Goal: Transaction & Acquisition: Download file/media

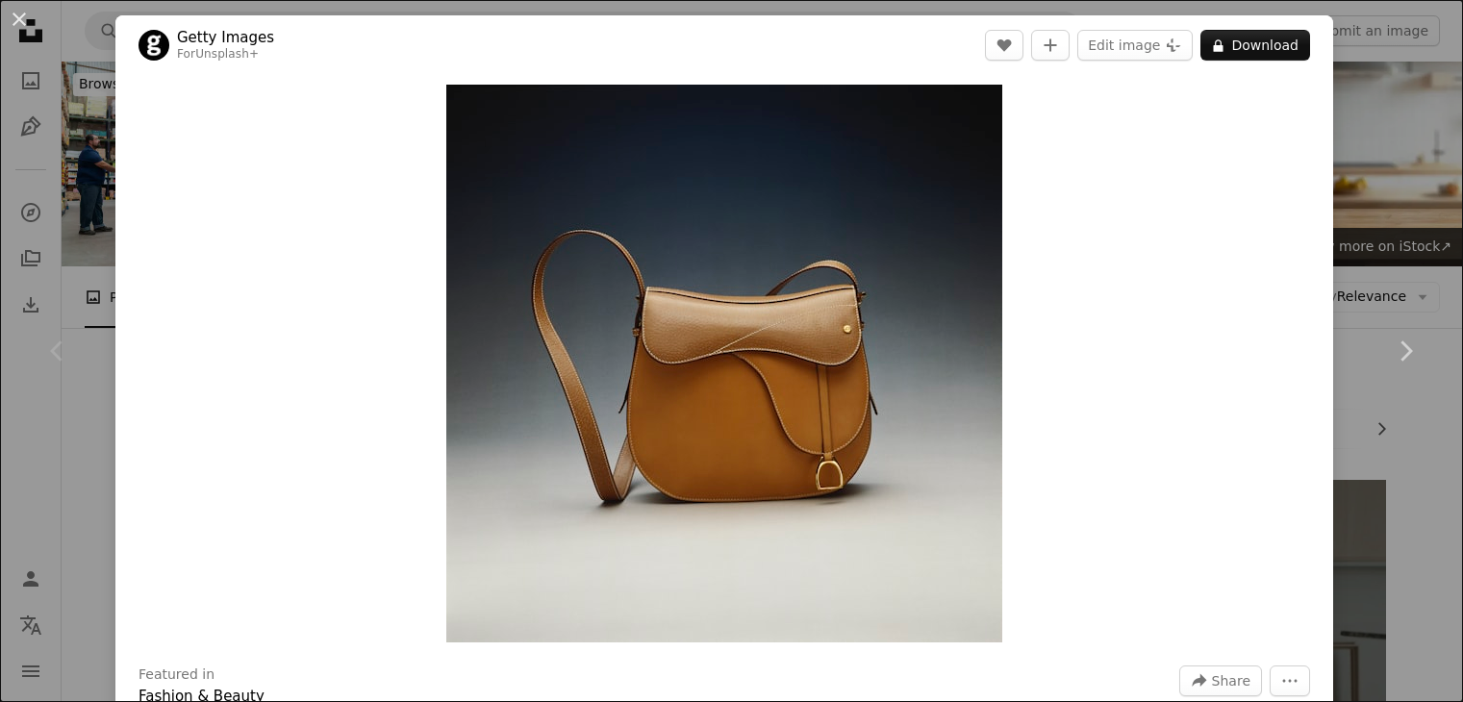
scroll to position [192, 0]
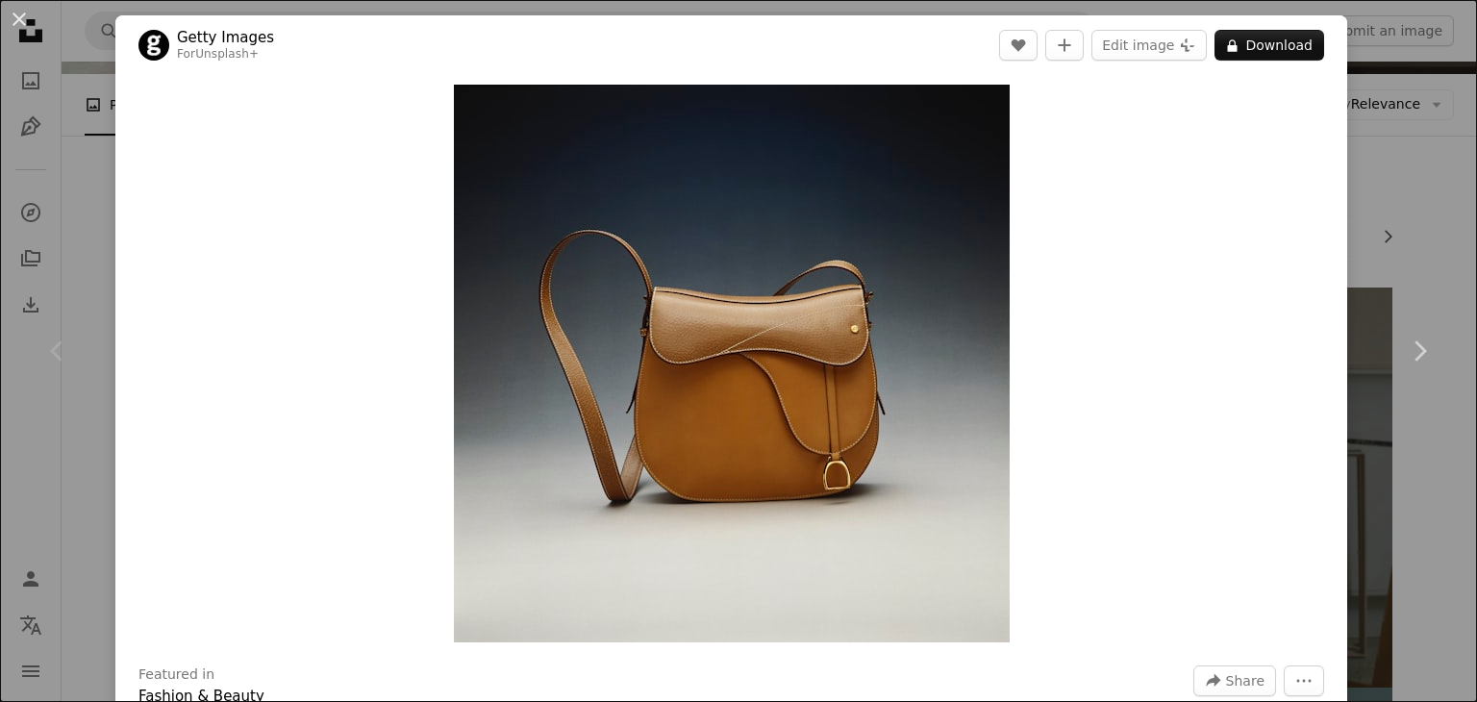
click at [1385, 197] on div "An X shape Chevron left Chevron right Getty Images For Unsplash+ A heart A plus…" at bounding box center [738, 351] width 1477 height 702
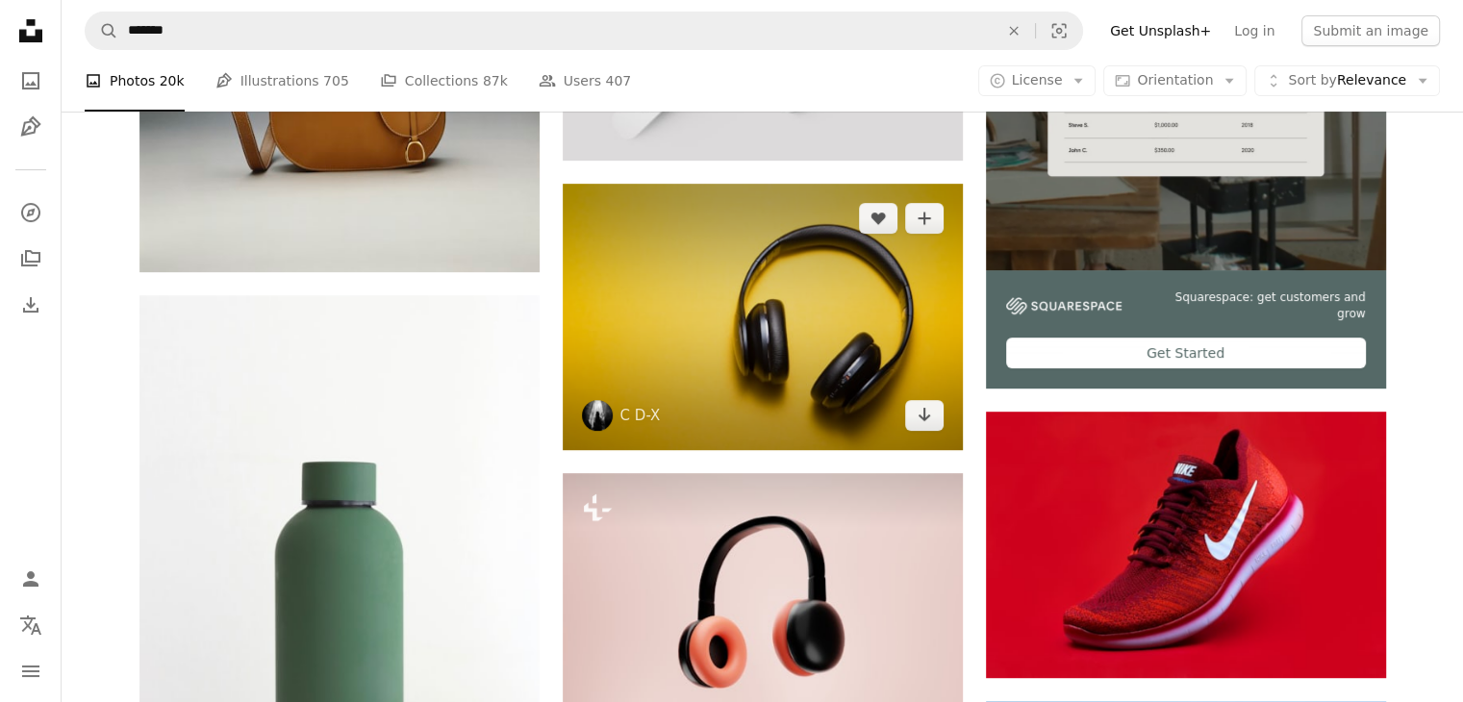
scroll to position [577, 0]
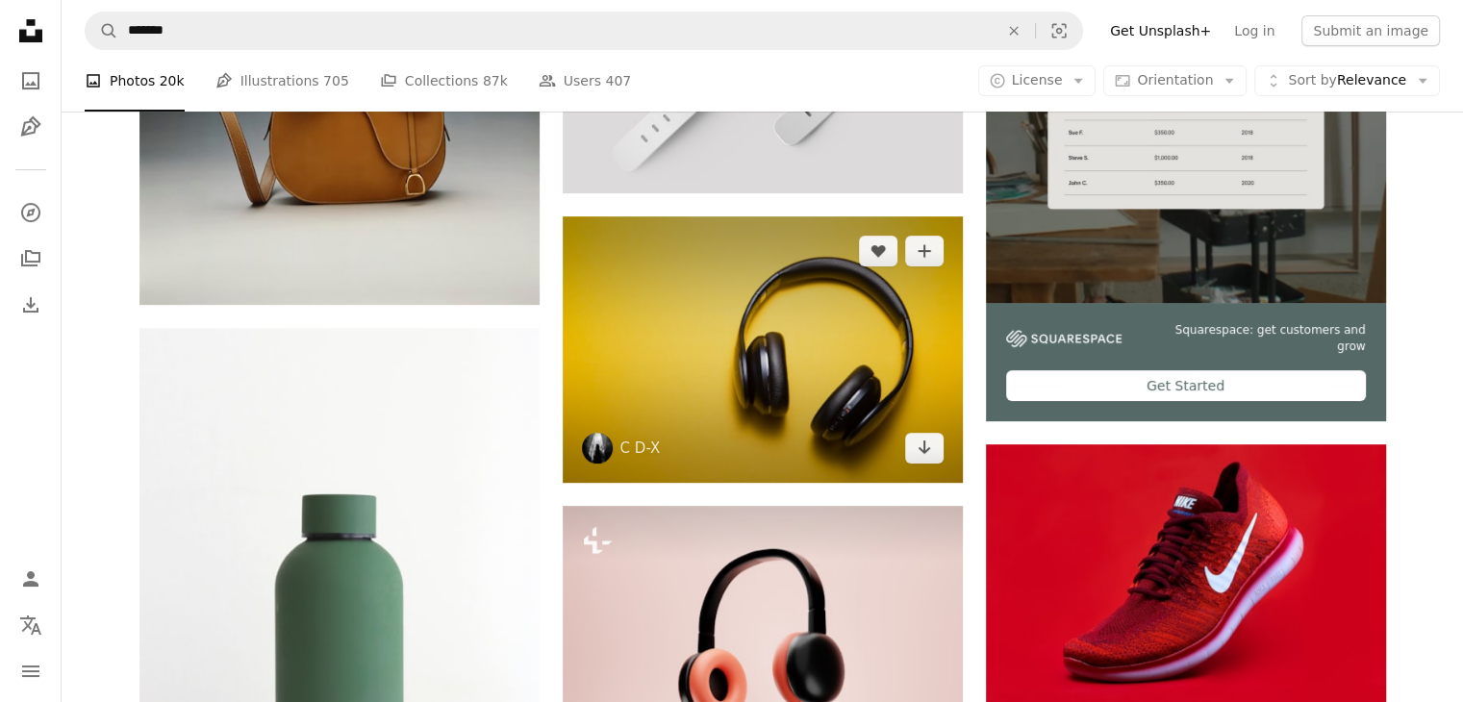
click at [796, 356] on img at bounding box center [763, 349] width 400 height 266
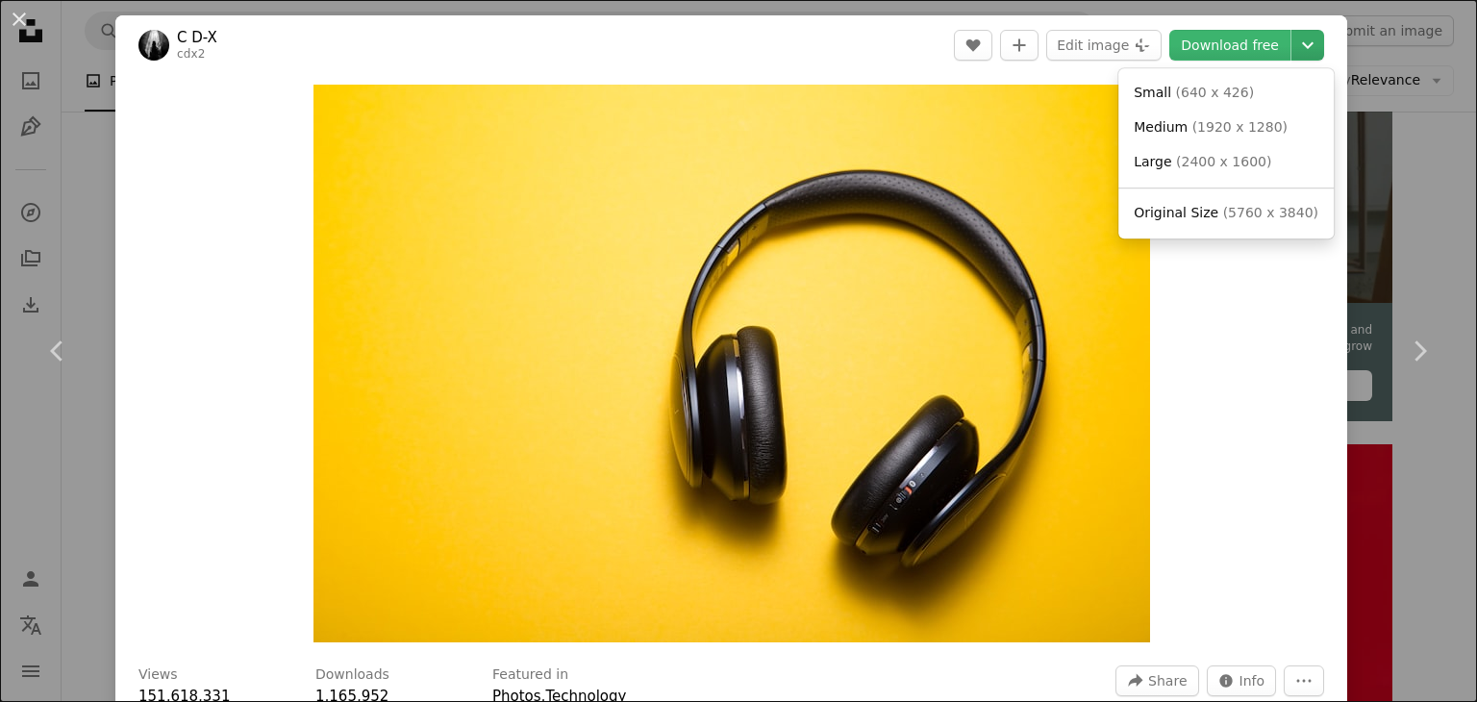
click at [1293, 47] on icon "Chevron down" at bounding box center [1308, 45] width 31 height 23
click at [1190, 215] on span "Original Size" at bounding box center [1176, 212] width 85 height 15
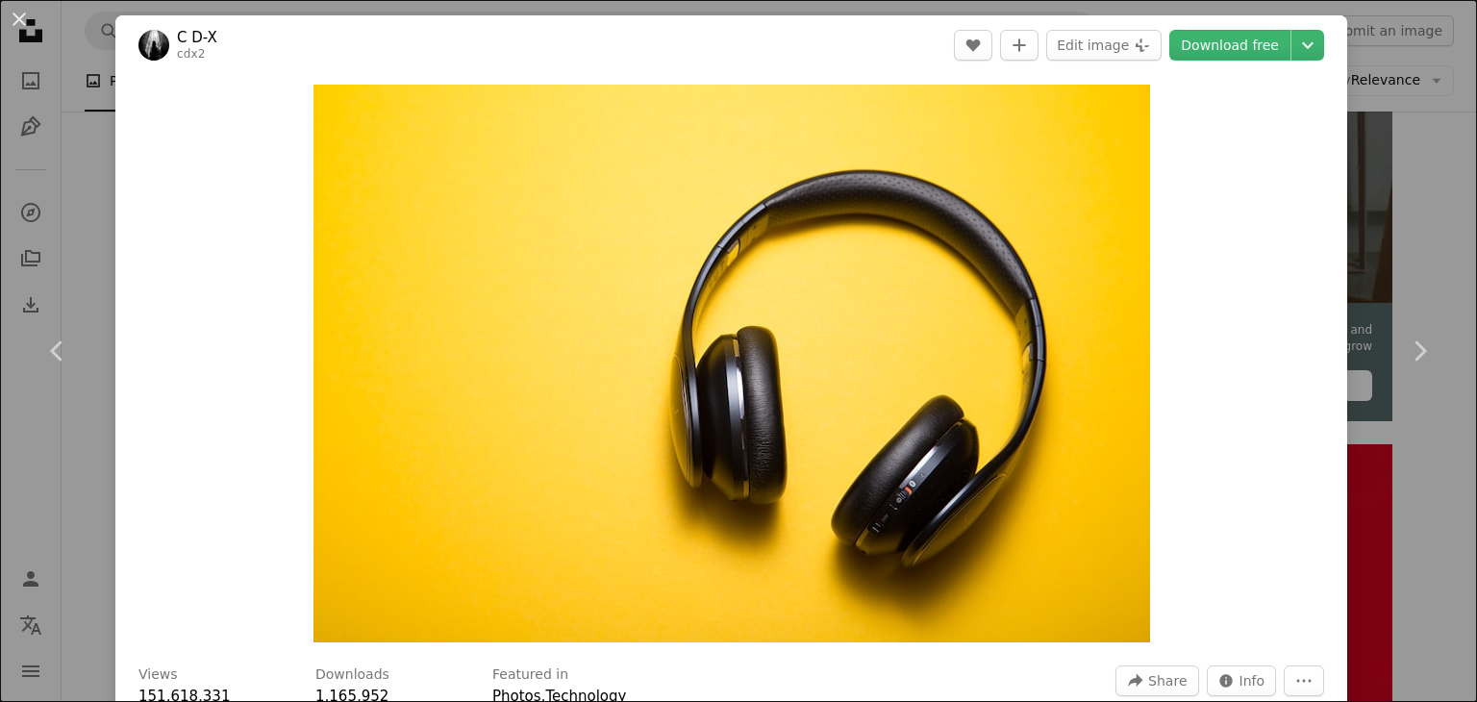
click at [1341, 188] on div "An X shape Chevron left Chevron right C D-X cdx2 A heart A plus sign Edit image…" at bounding box center [738, 351] width 1477 height 702
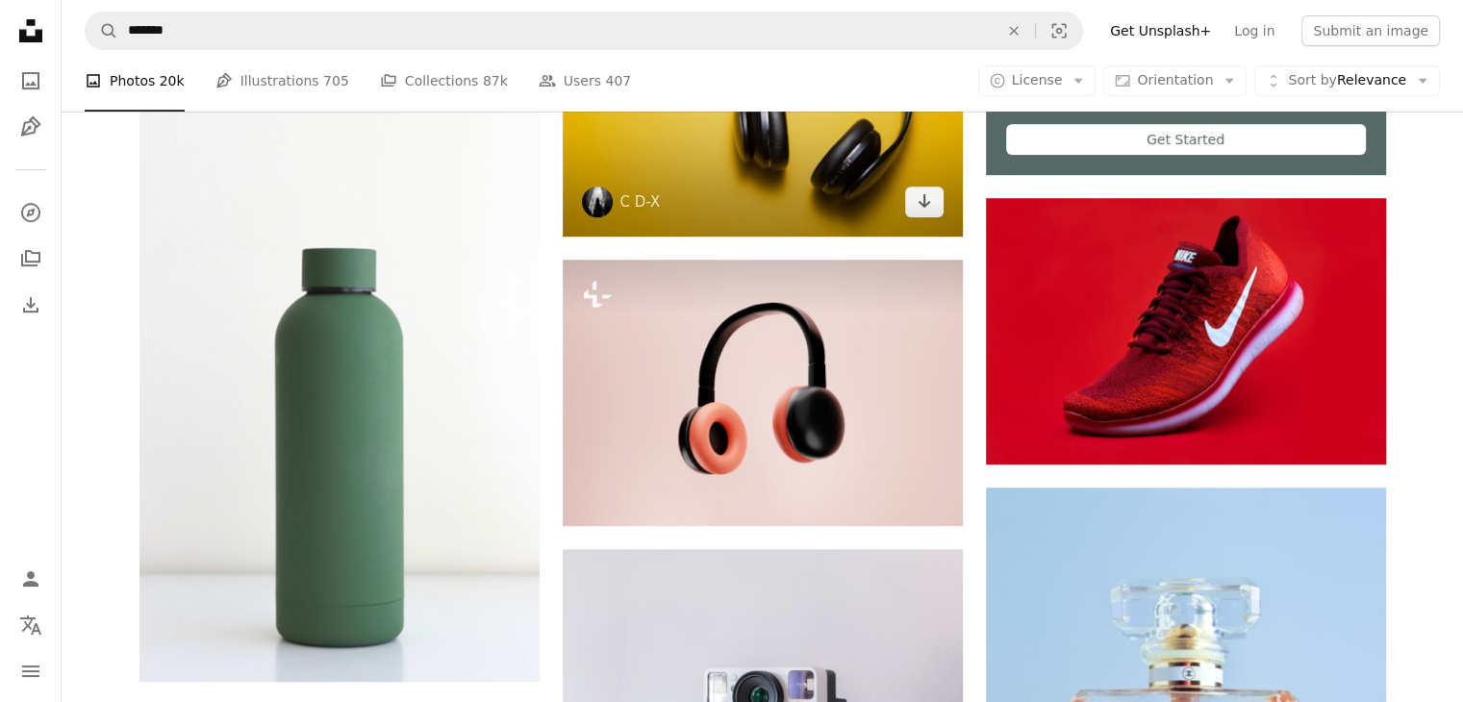
scroll to position [769, 0]
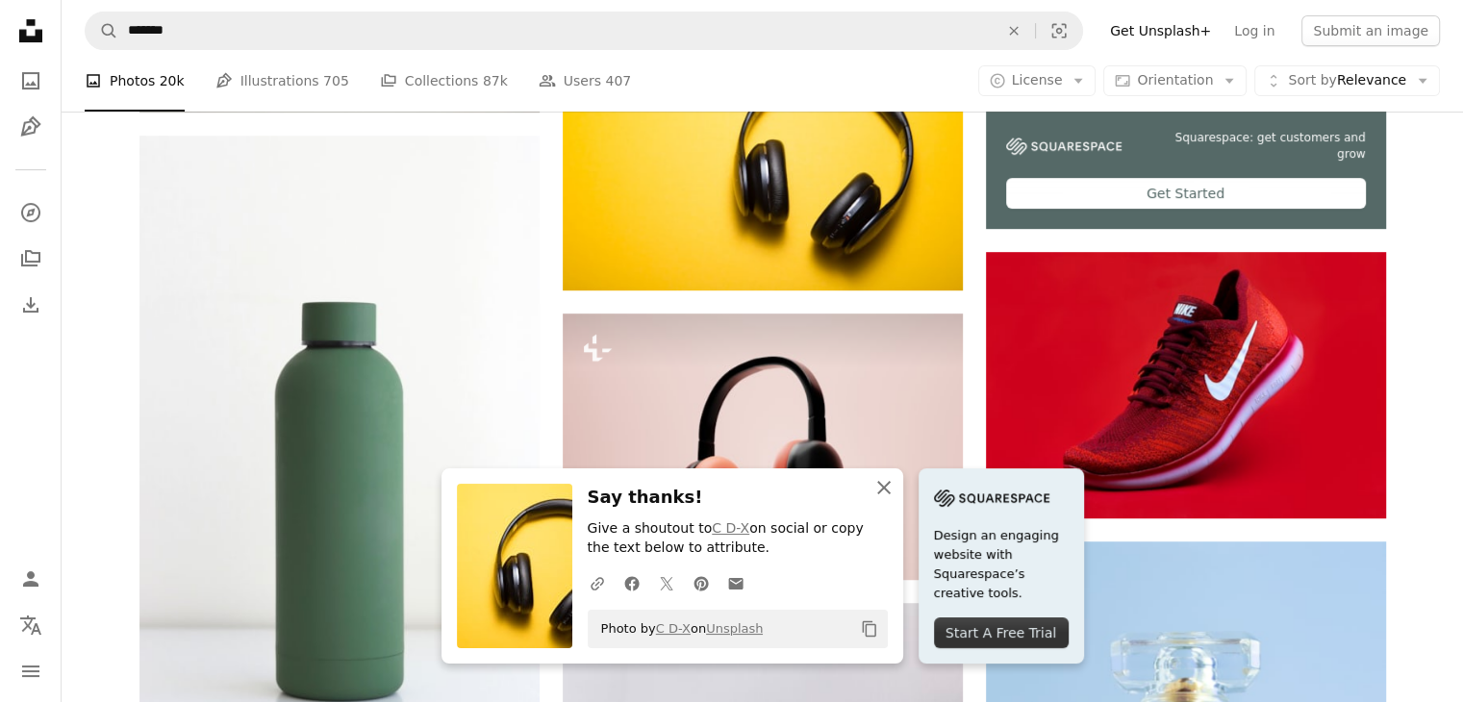
click at [889, 484] on icon "An X shape" at bounding box center [883, 487] width 23 height 23
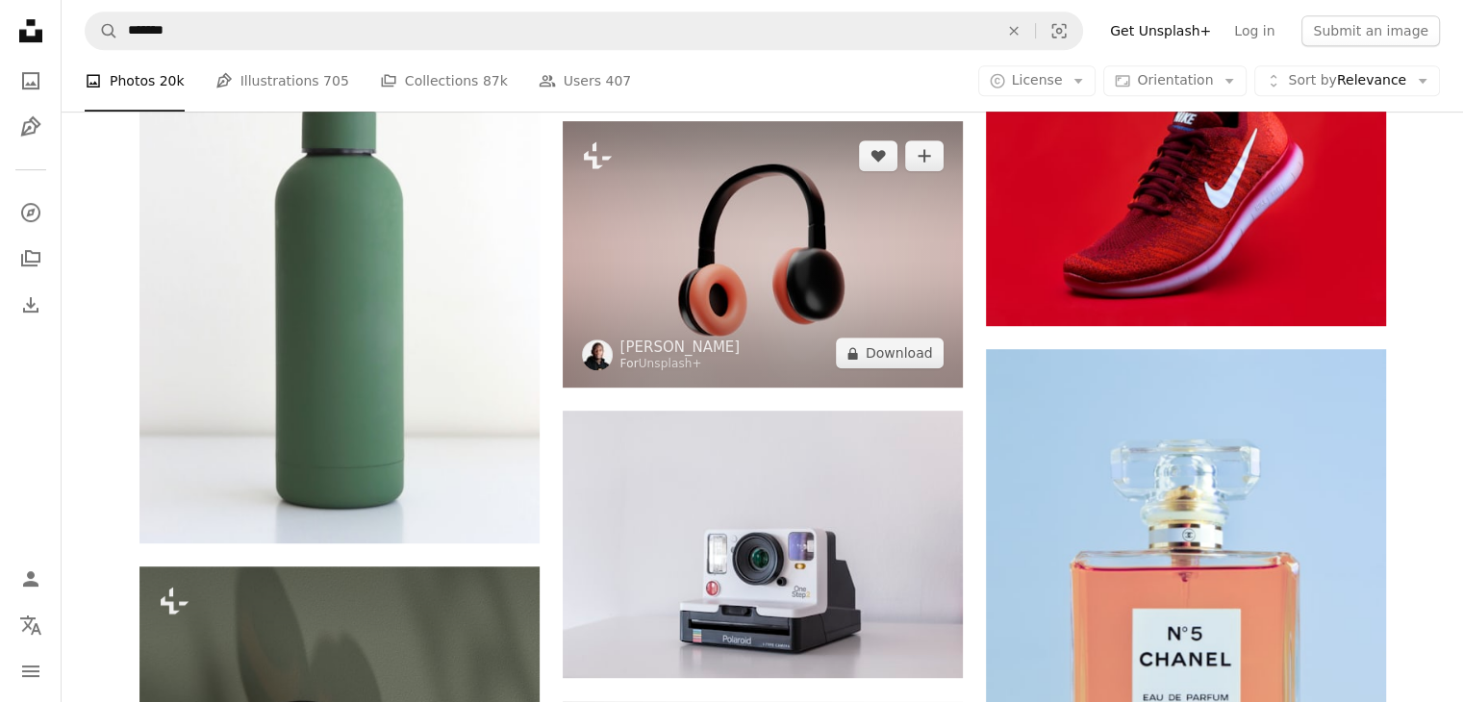
scroll to position [0, 0]
